Goal: Task Accomplishment & Management: Use online tool/utility

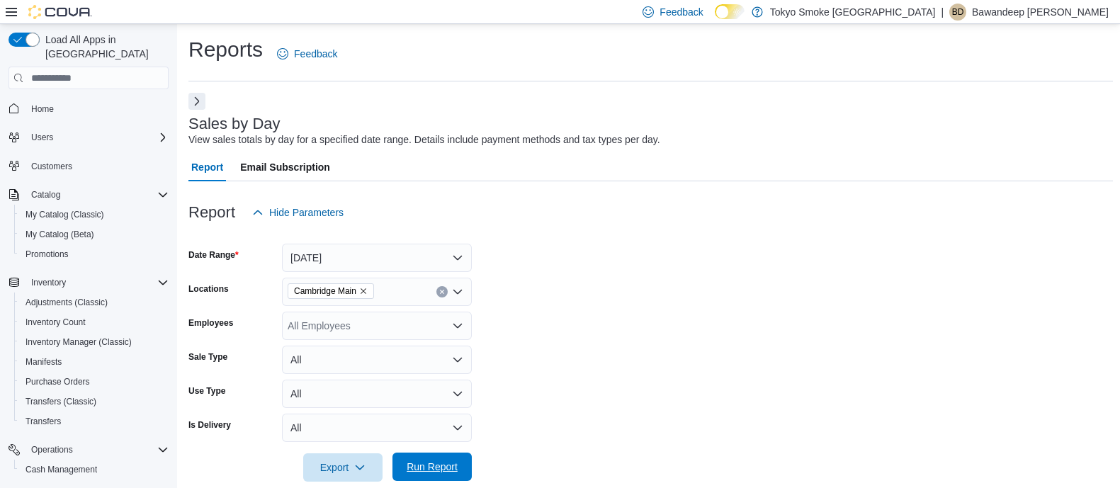
scroll to position [266, 0]
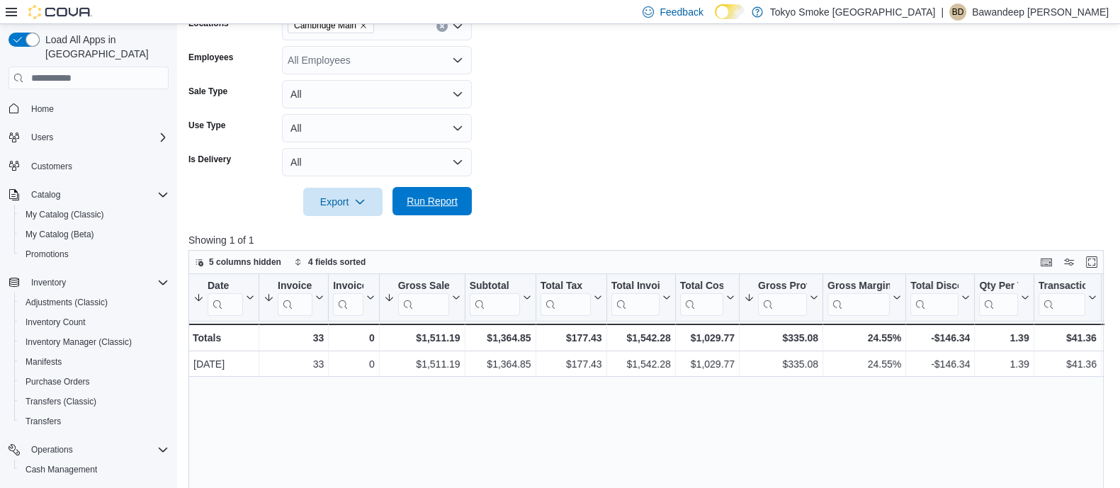
click at [454, 200] on span "Run Report" at bounding box center [432, 201] width 51 height 14
click at [43, 103] on span "Home" at bounding box center [42, 108] width 23 height 11
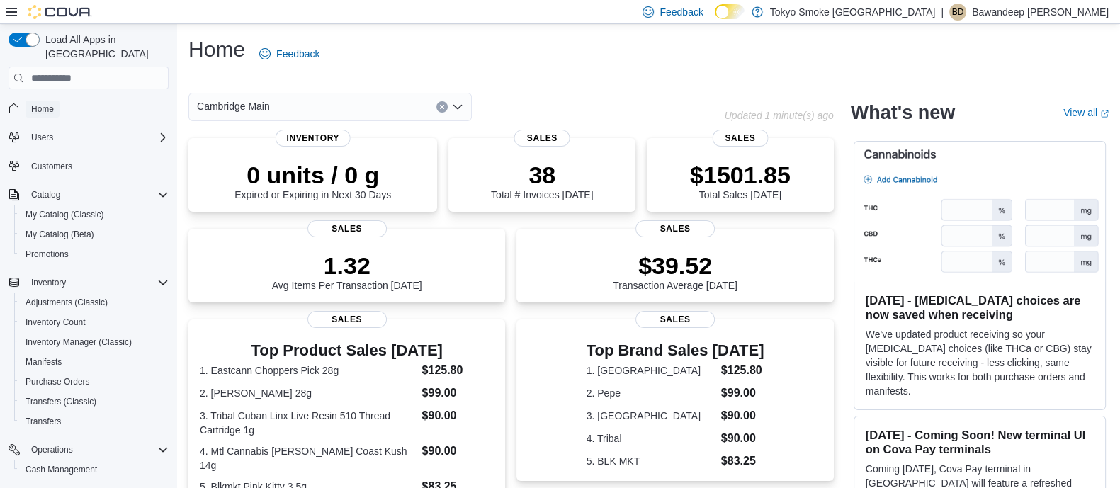
scroll to position [176, 0]
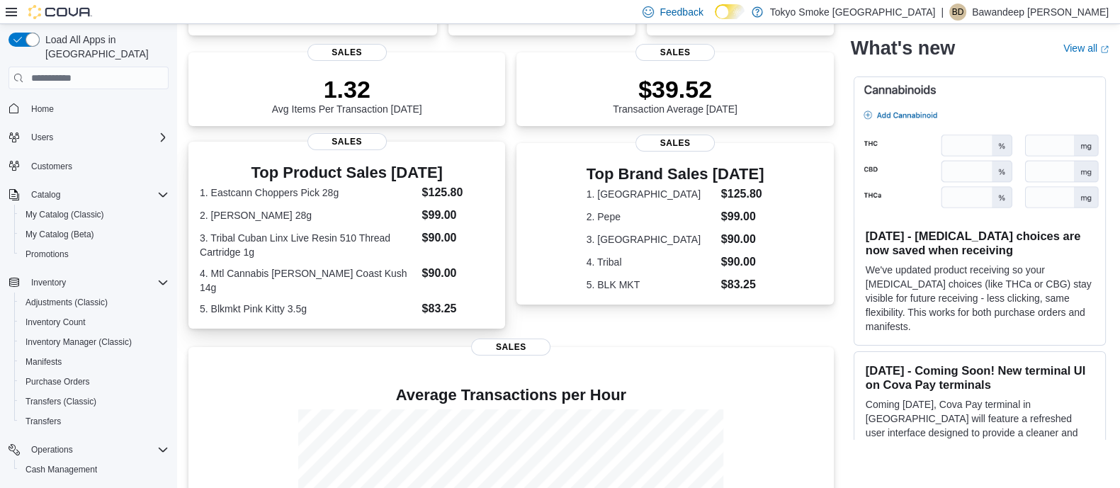
click at [490, 225] on dl "1. Eastcann Choppers Pick 28g $125.80 2. Pepe Lemonatti 28g $99.00 3. Tribal Cu…" at bounding box center [347, 250] width 294 height 133
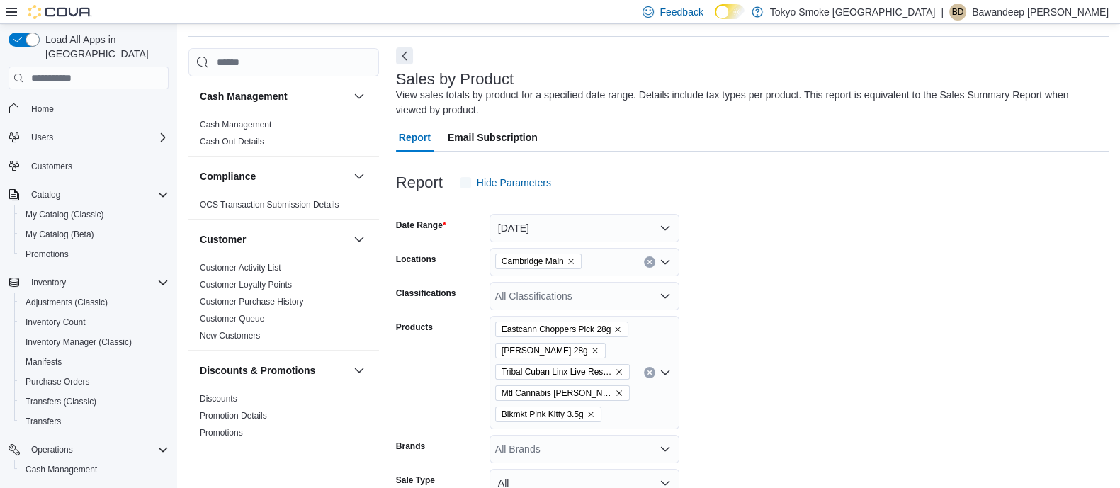
click at [396, 47] on button "Next" at bounding box center [404, 53] width 17 height 17
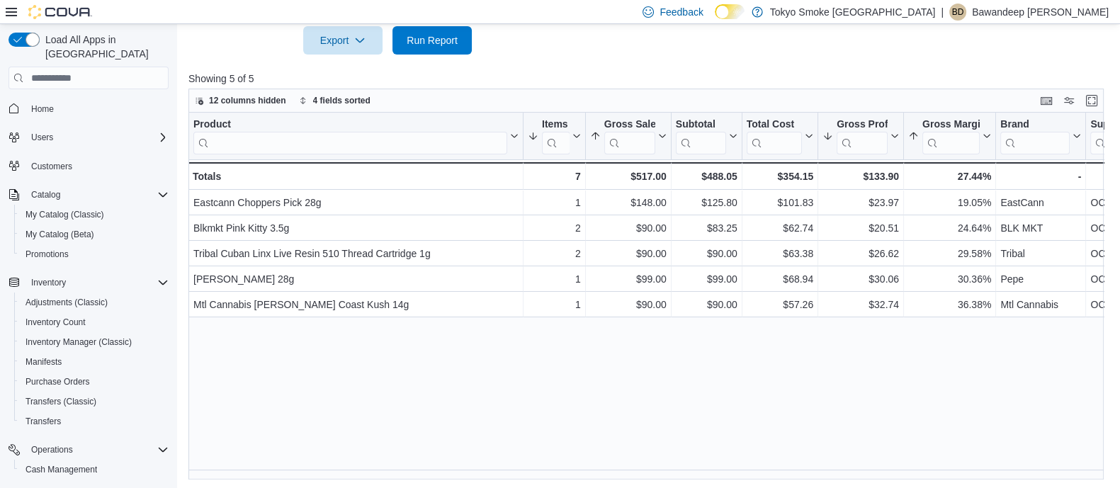
scroll to position [583, 0]
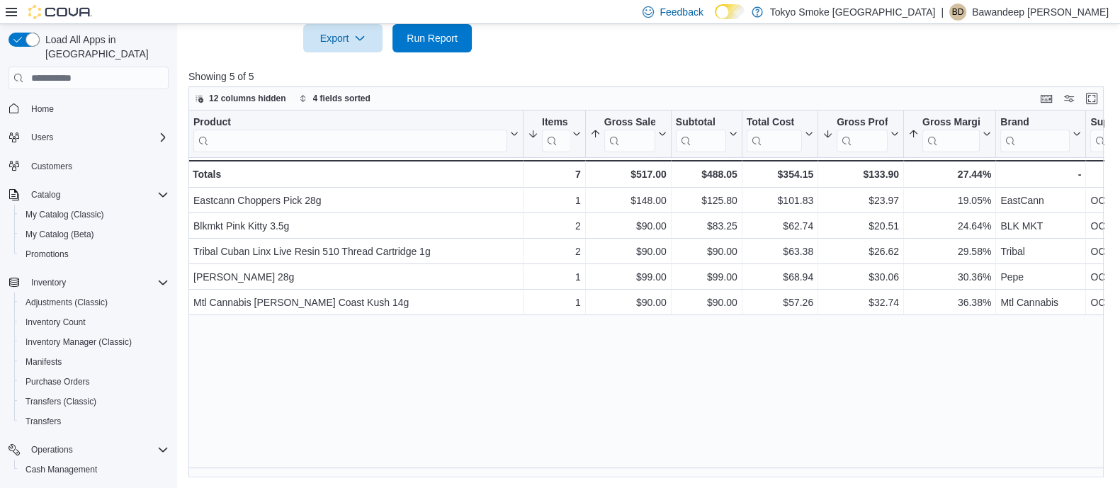
click at [62, 99] on span "Home" at bounding box center [97, 108] width 143 height 18
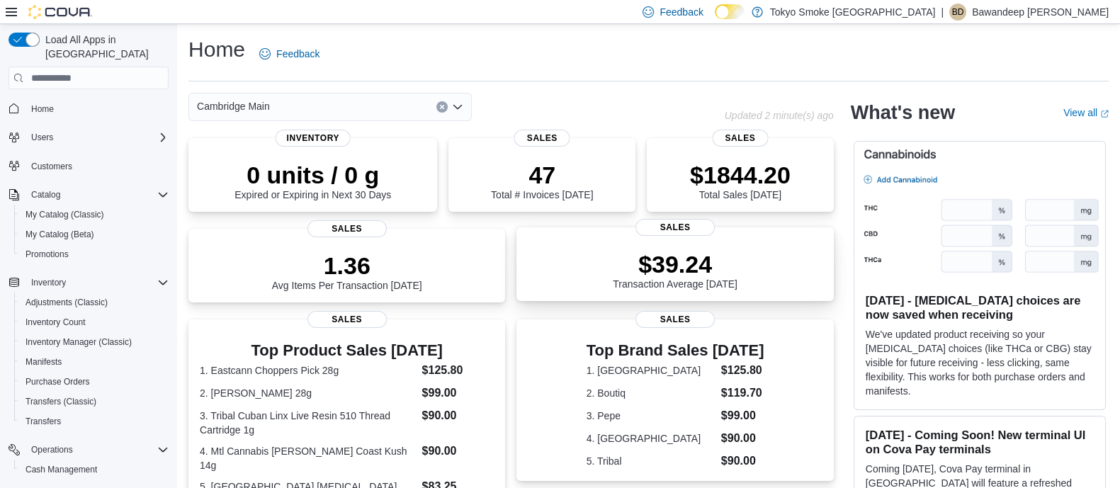
scroll to position [333, 0]
